Goal: Task Accomplishment & Management: Use online tool/utility

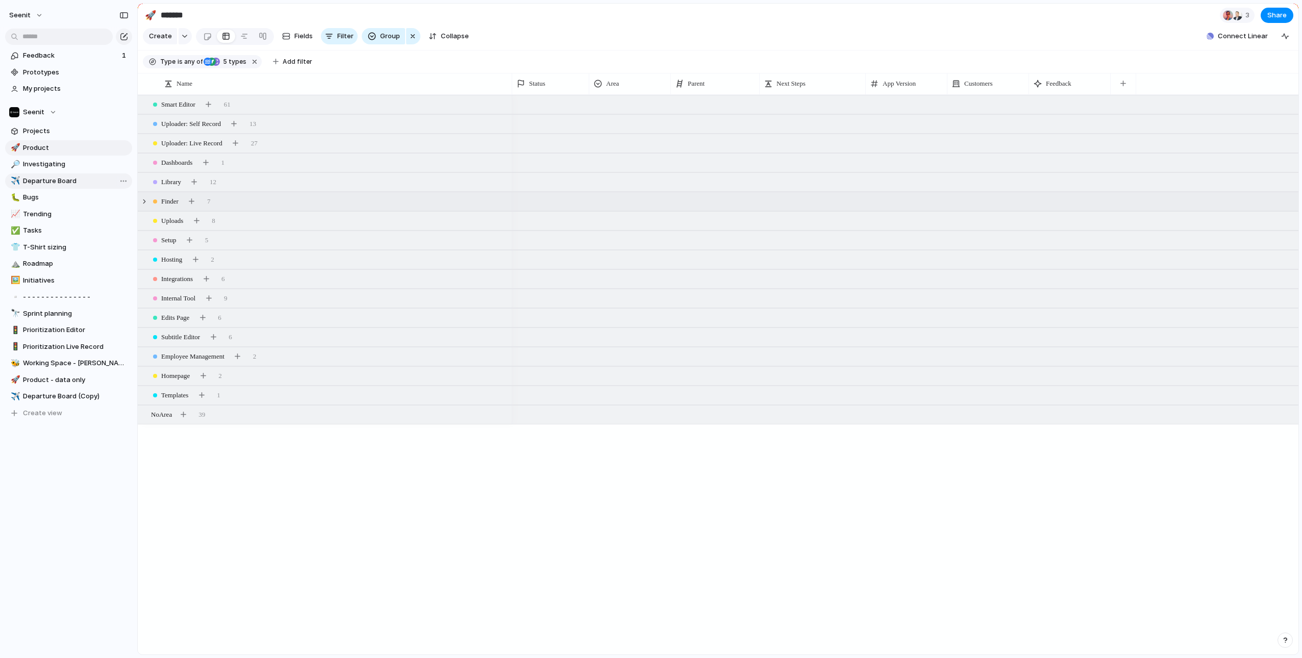
click at [62, 178] on span "Departure Board" at bounding box center [76, 181] width 106 height 10
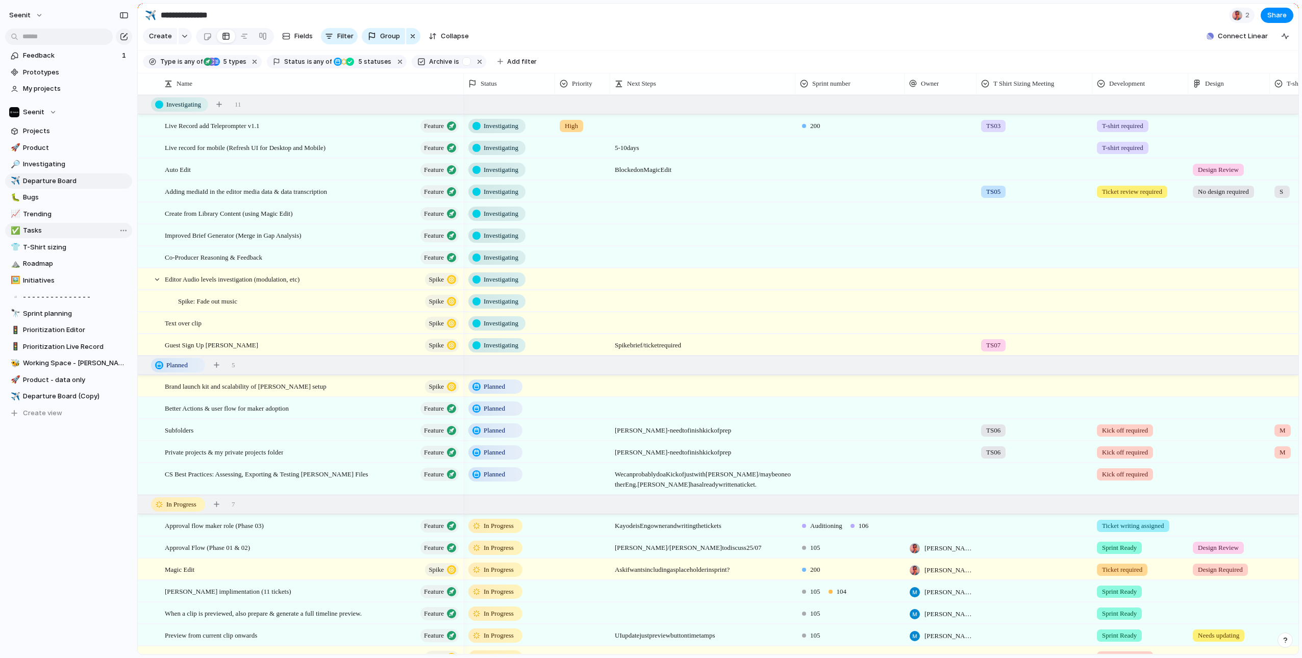
click at [34, 232] on span "Tasks" at bounding box center [76, 230] width 106 height 10
type input "*****"
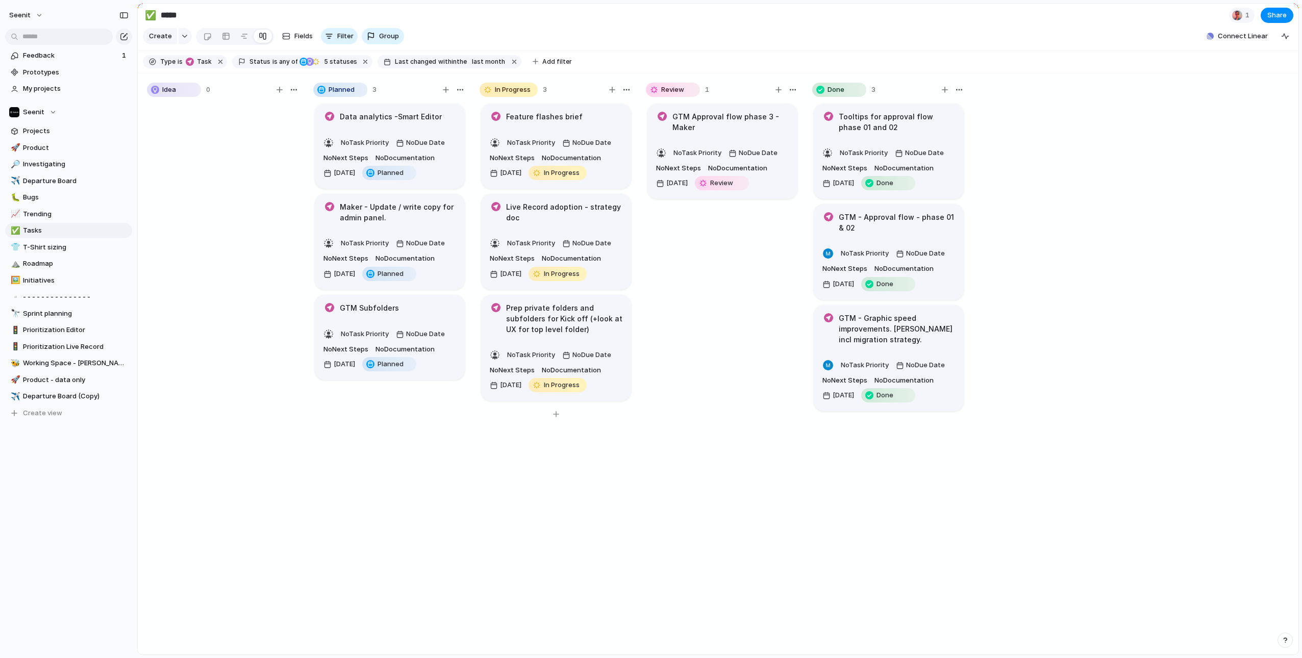
click at [593, 124] on article "Feature flashes brief No Task Priority No Due Date No Next Steps No Documentati…" at bounding box center [556, 147] width 150 height 86
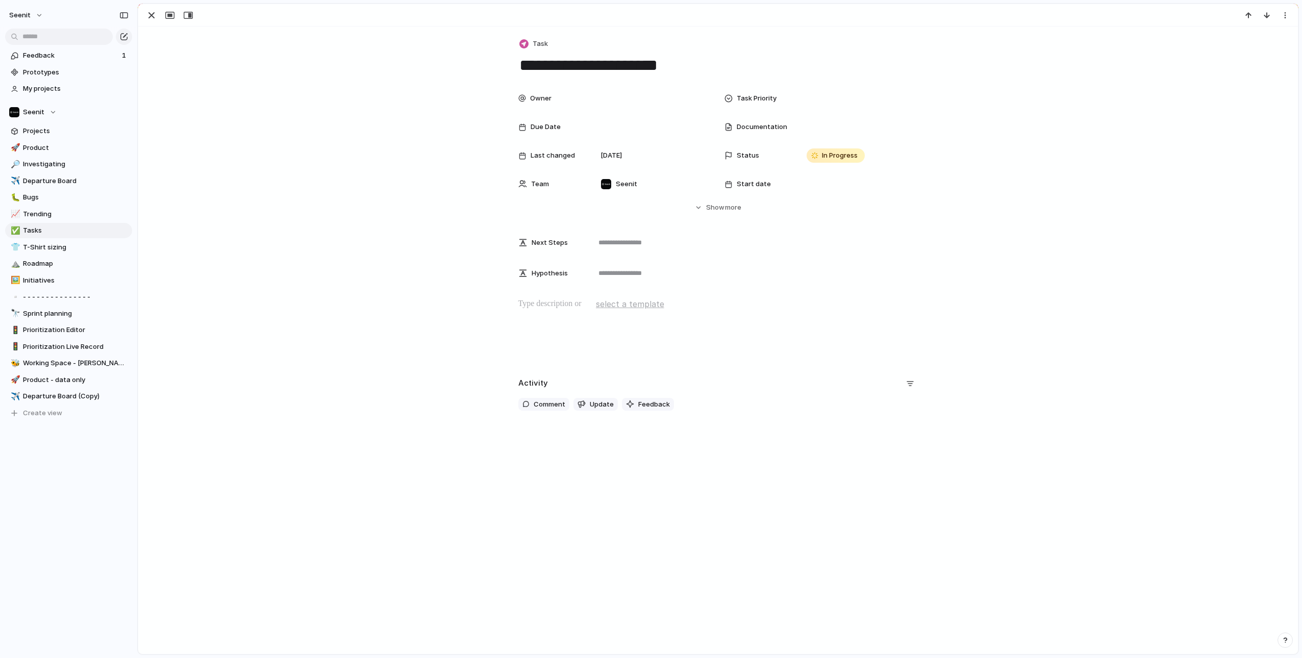
click at [543, 314] on div at bounding box center [717, 330] width 1135 height 65
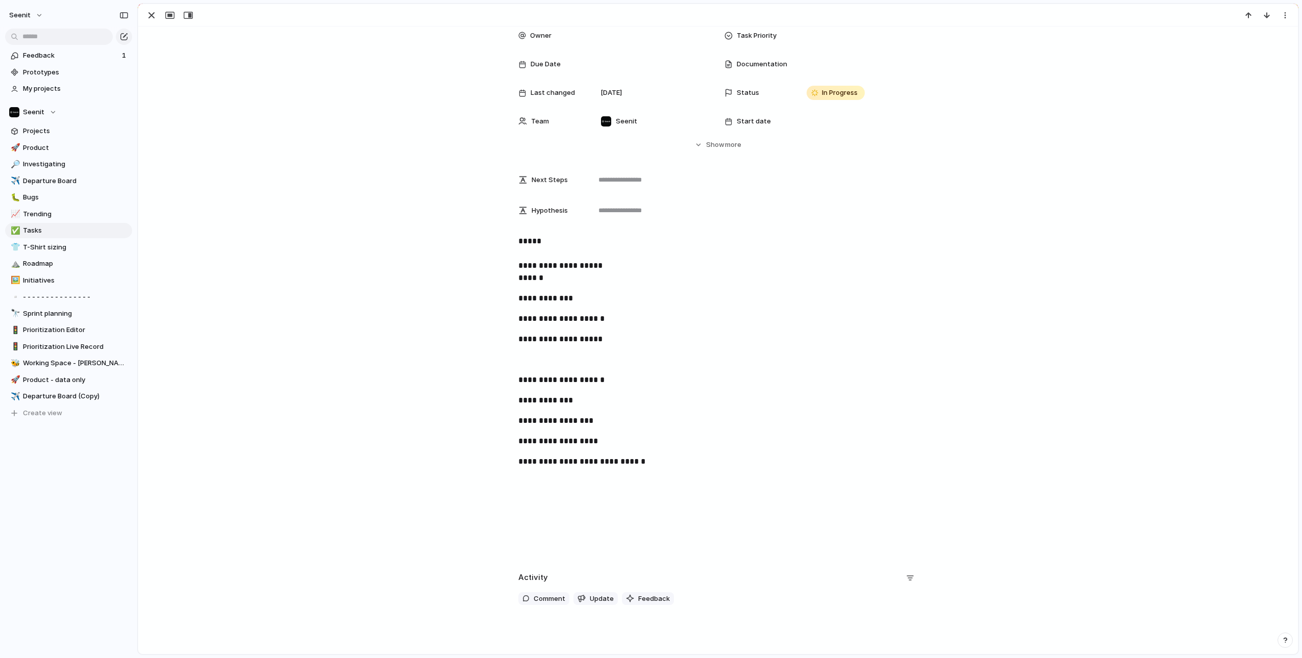
scroll to position [65, 0]
click at [566, 479] on p at bounding box center [718, 480] width 400 height 12
